Goal: Task Accomplishment & Management: Complete application form

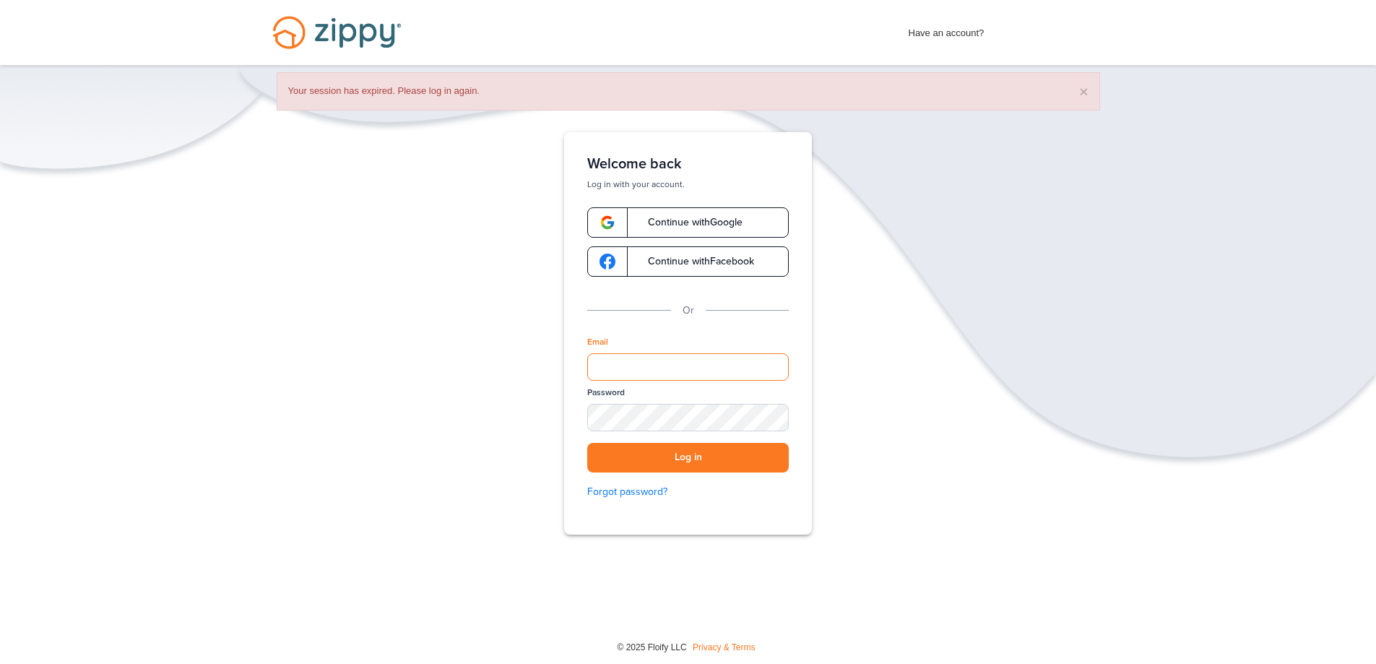
click at [635, 373] on input "Email" at bounding box center [688, 366] width 202 height 27
type input "**********"
click at [587, 443] on button "Log in" at bounding box center [688, 458] width 202 height 30
